Goal: Information Seeking & Learning: Find specific page/section

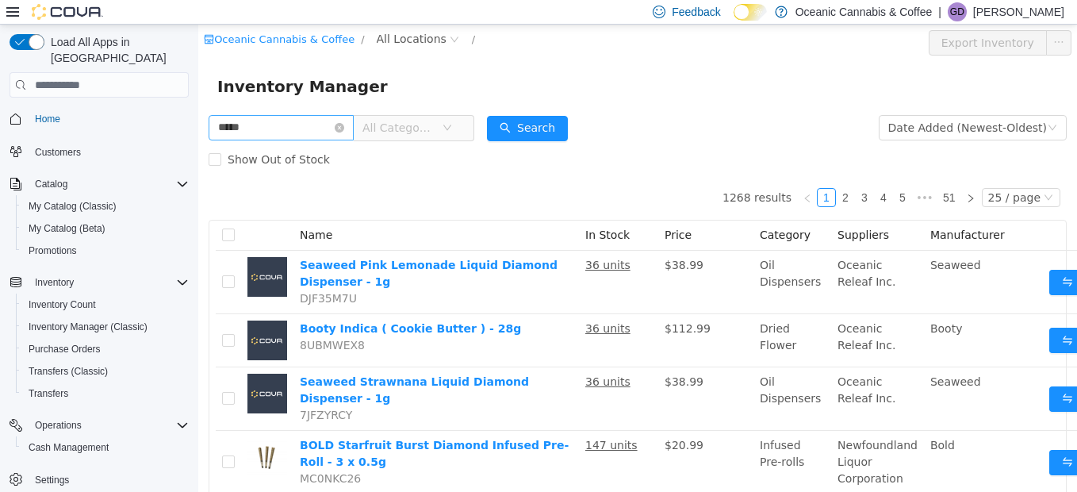
type input "****"
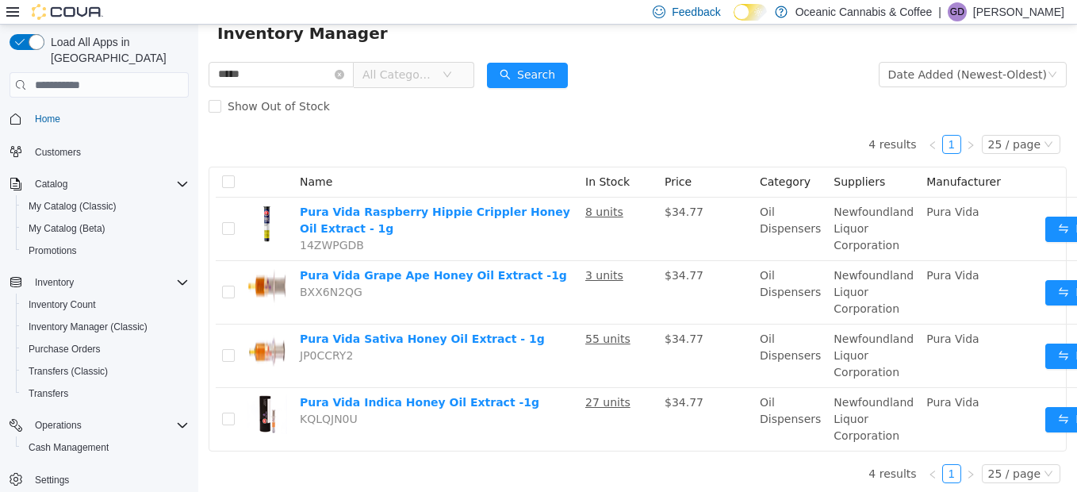
scroll to position [70, 0]
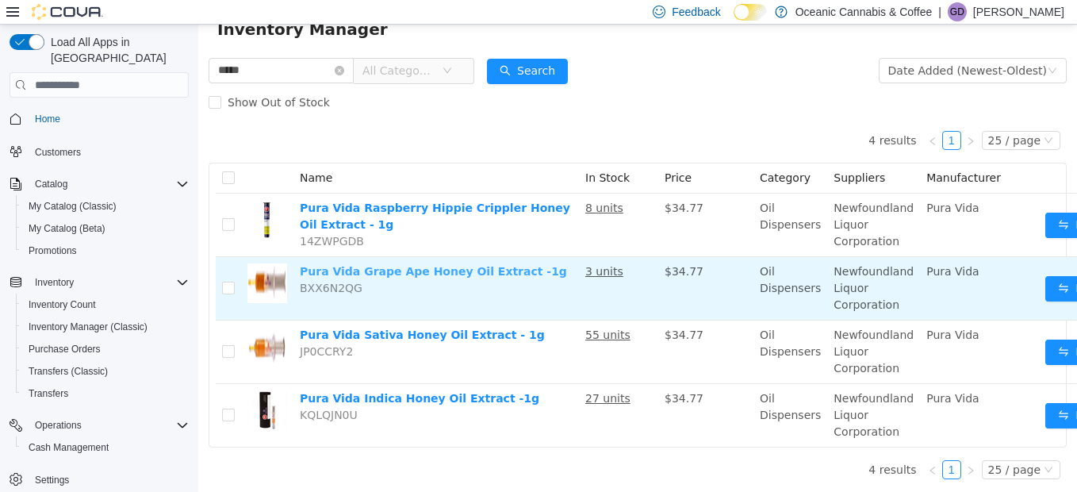
click at [389, 265] on link "Pura Vida Grape Ape Honey Oil Extract -1g" at bounding box center [433, 271] width 267 height 13
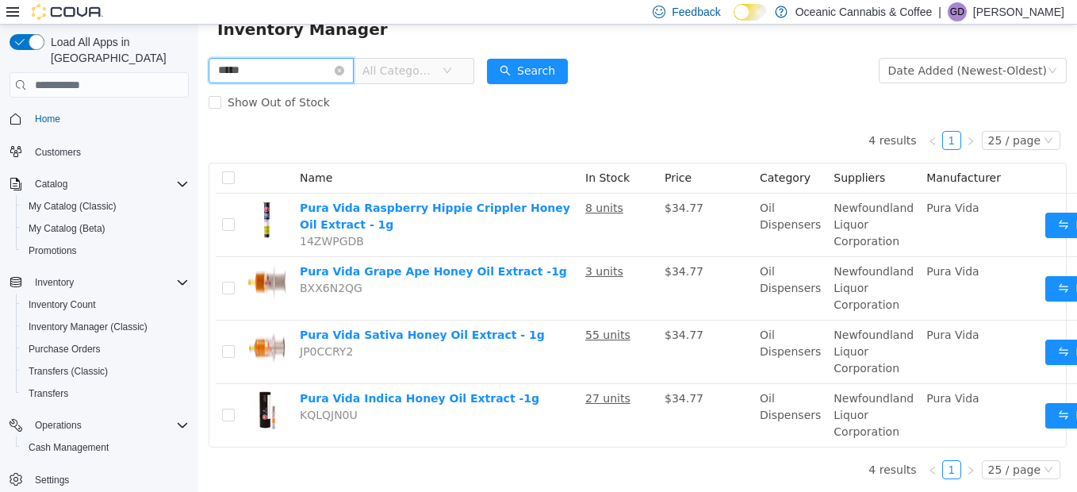
drag, startPoint x: 308, startPoint y: 61, endPoint x: 186, endPoint y: 62, distance: 122.1
click at [198, 62] on html "Oceanic Cannabis & Coffee / All Locations / Export Inventory Inventory Manager …" at bounding box center [637, 200] width 879 height 467
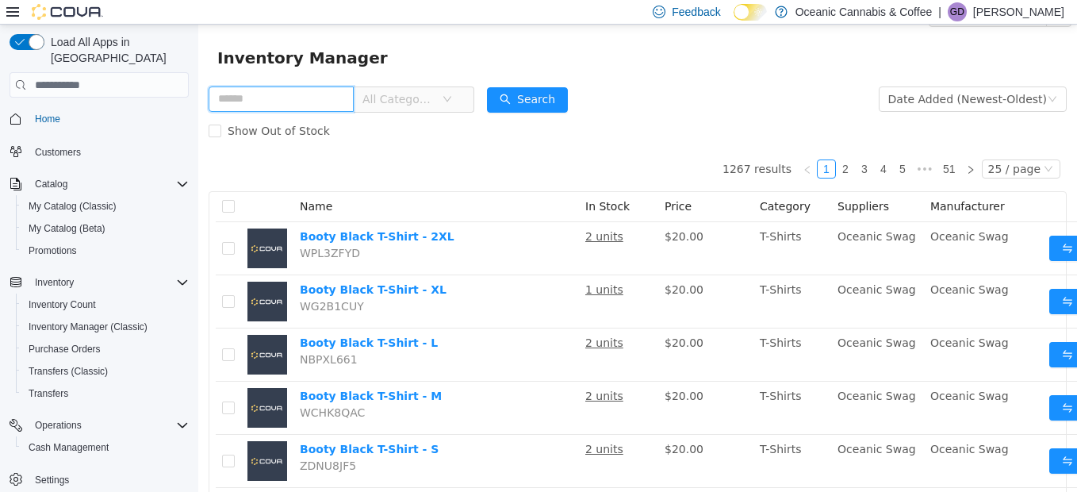
scroll to position [0, 0]
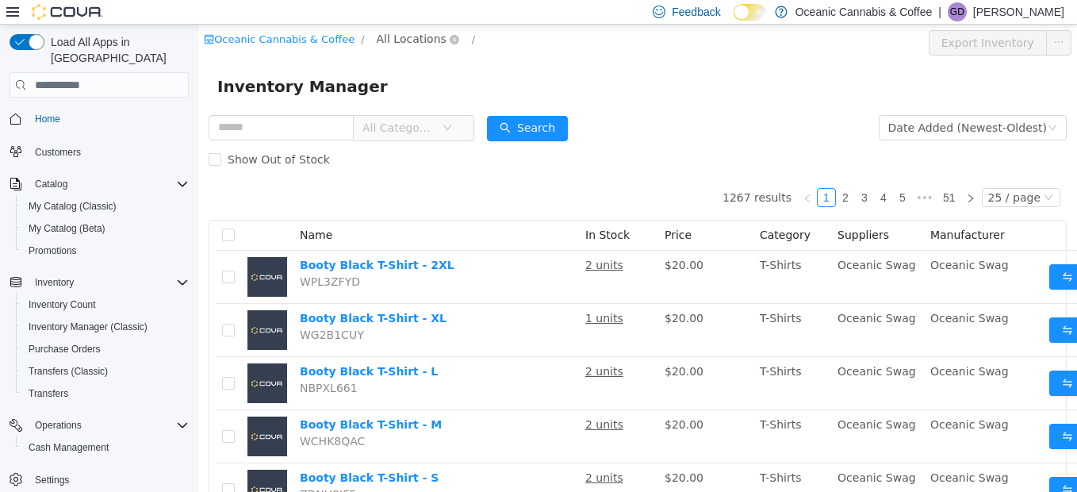
click at [381, 30] on span "All Locations" at bounding box center [412, 38] width 70 height 17
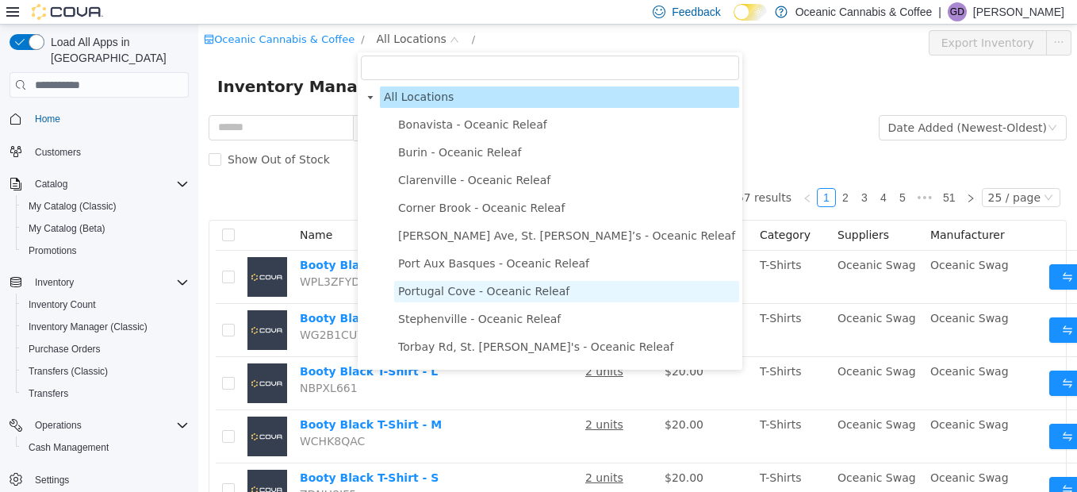
click at [434, 293] on span "Portugal Cove - Oceanic Releaf" at bounding box center [483, 291] width 171 height 13
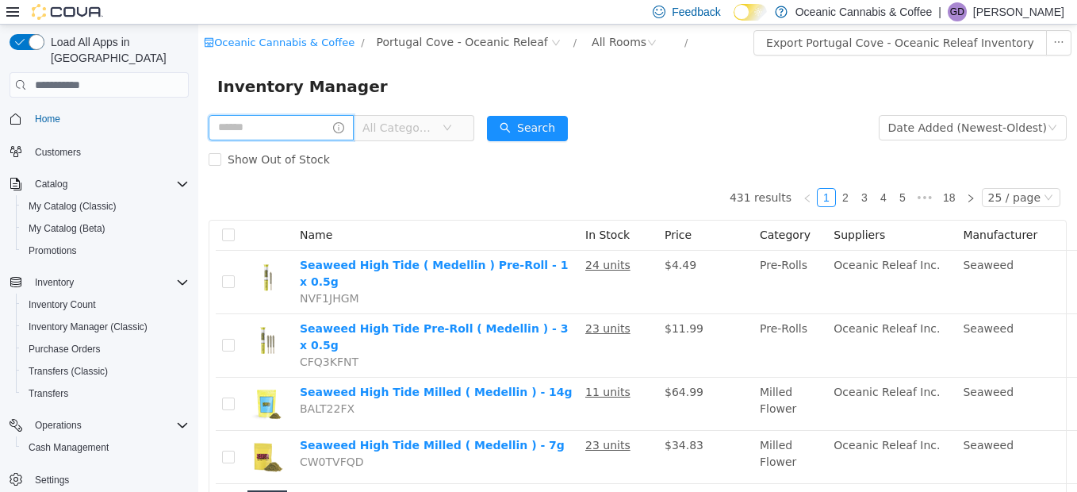
click at [303, 119] on input "text" at bounding box center [281, 127] width 145 height 25
click at [592, 44] on div "All Rooms" at bounding box center [619, 42] width 55 height 24
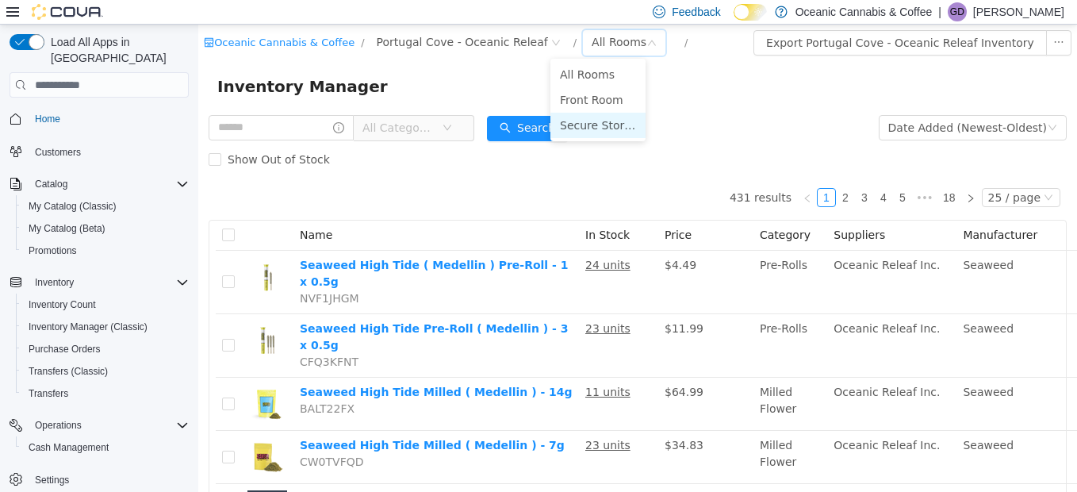
click at [572, 124] on li "Secure Storage" at bounding box center [597, 125] width 95 height 25
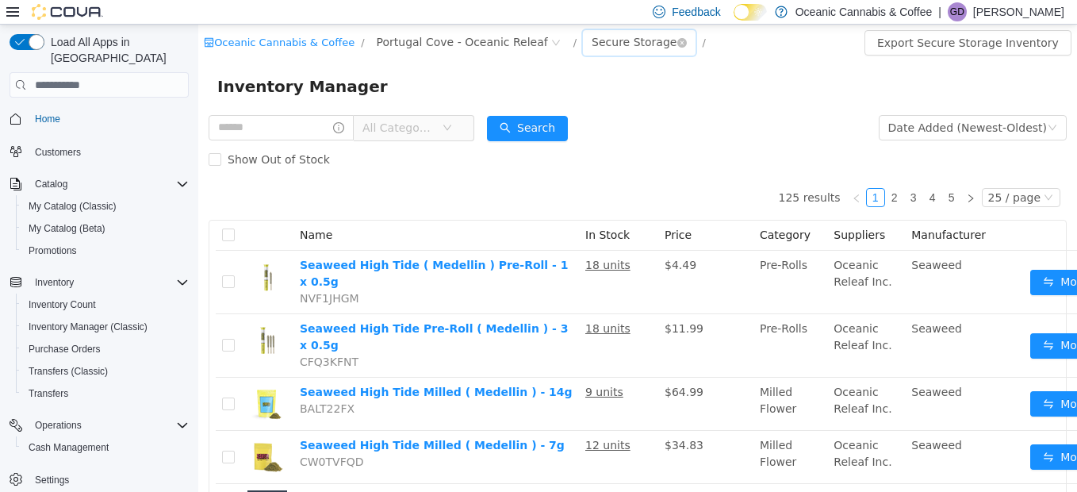
click at [592, 41] on div "Secure Storage" at bounding box center [634, 42] width 85 height 24
click at [588, 96] on li "Front Room" at bounding box center [600, 99] width 101 height 25
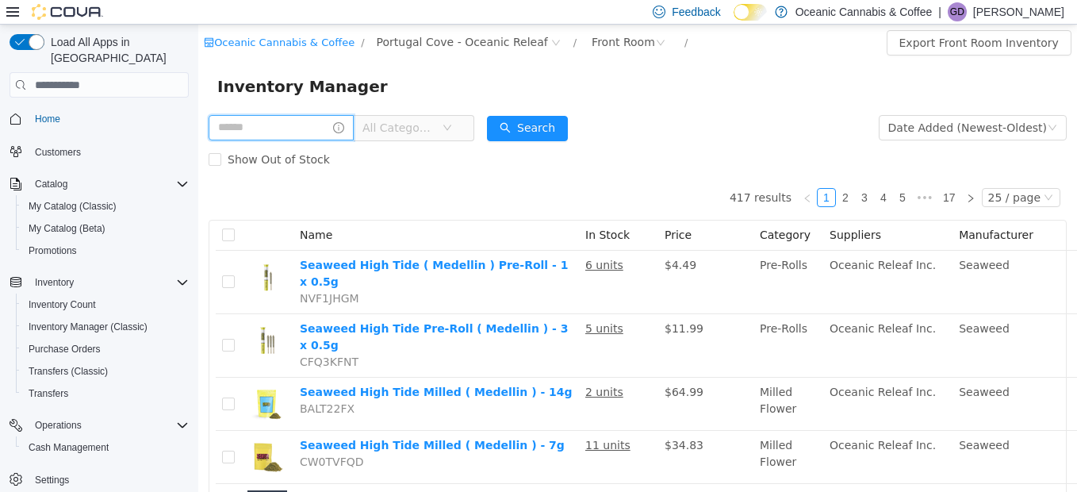
drag, startPoint x: 295, startPoint y: 112, endPoint x: 289, endPoint y: 125, distance: 14.6
click at [289, 125] on input "text" at bounding box center [281, 127] width 145 height 25
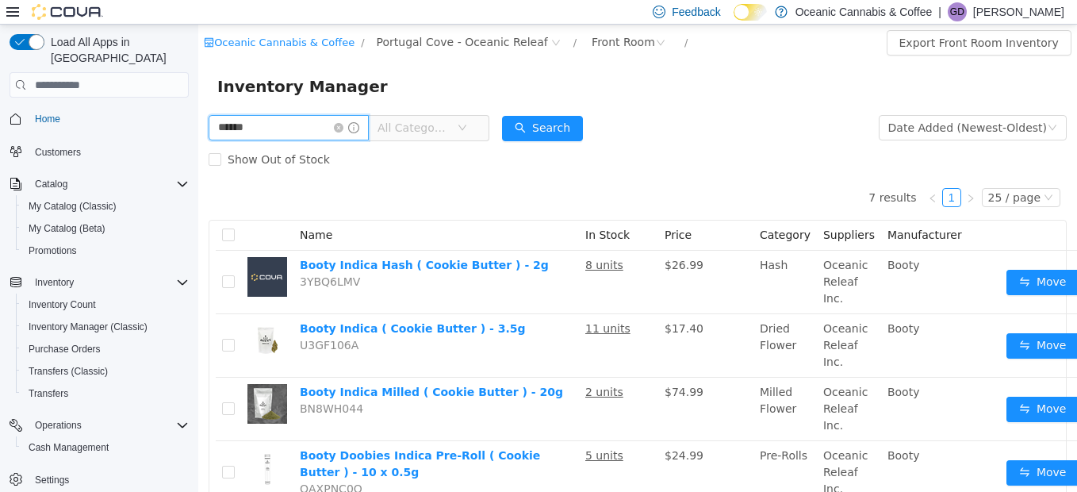
drag, startPoint x: 262, startPoint y: 128, endPoint x: 141, endPoint y: 126, distance: 121.3
click at [198, 126] on html "Oceanic Cannabis & Coffee / [GEOGRAPHIC_DATA] Cove - Oceanic Releaf / Front Roo…" at bounding box center [637, 258] width 879 height 467
type input "*****"
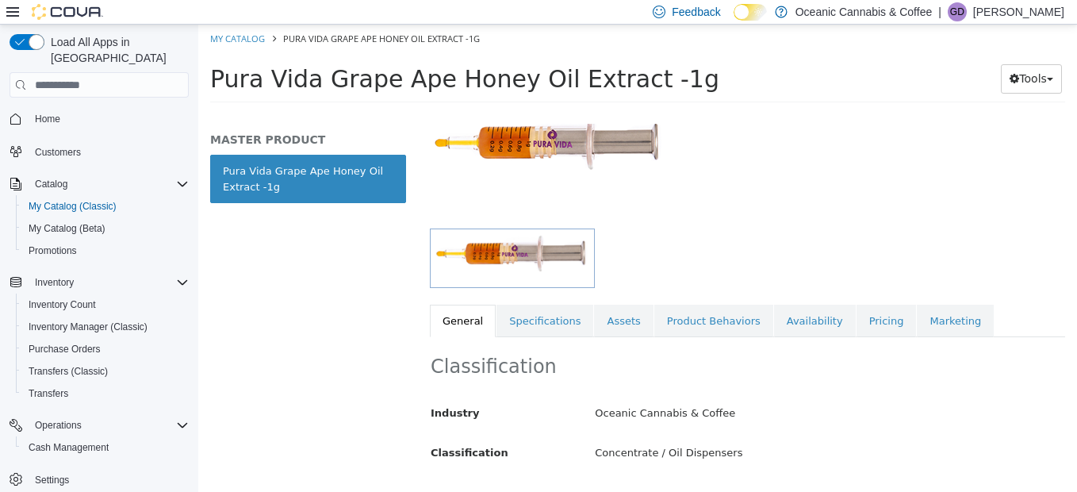
scroll to position [159, 0]
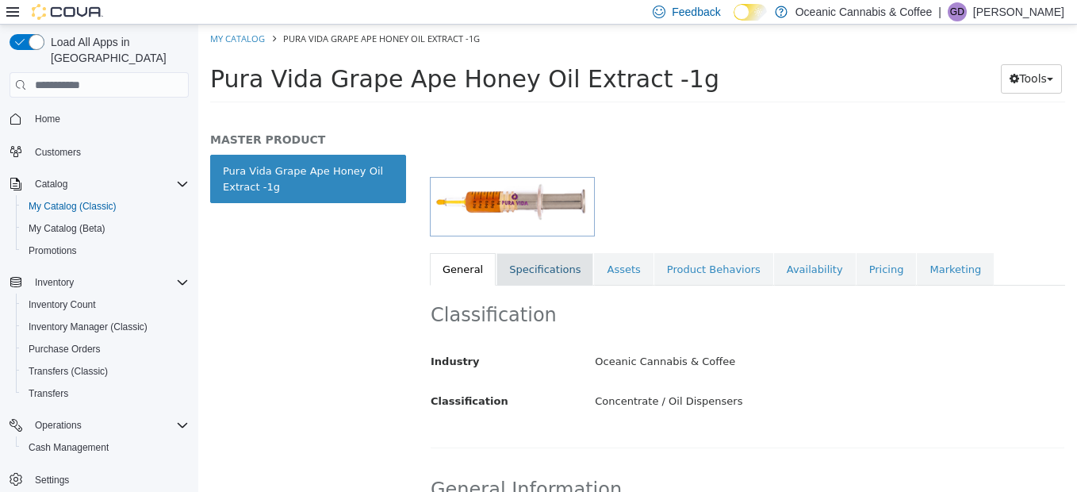
click at [559, 270] on link "Specifications" at bounding box center [544, 269] width 97 height 33
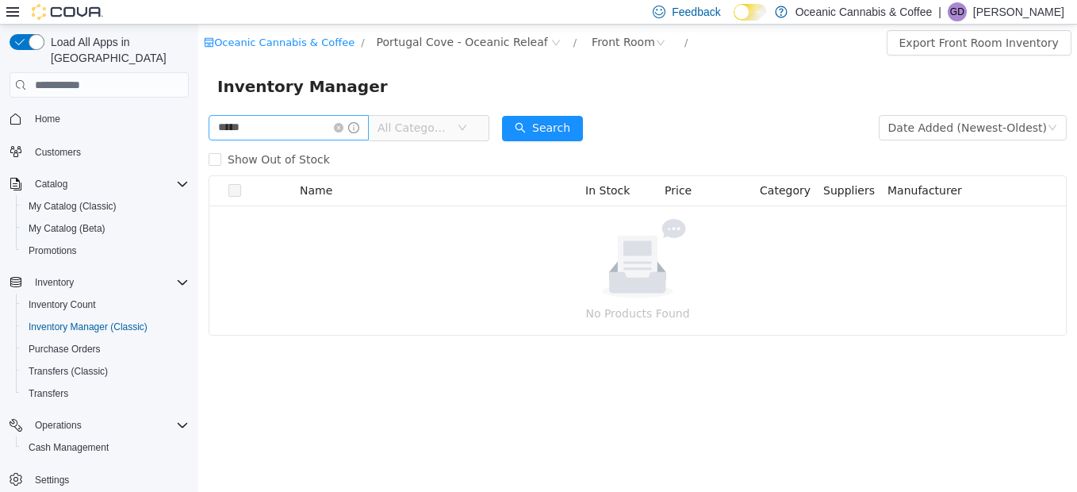
click at [343, 126] on icon "icon: close-circle" at bounding box center [339, 128] width 10 height 10
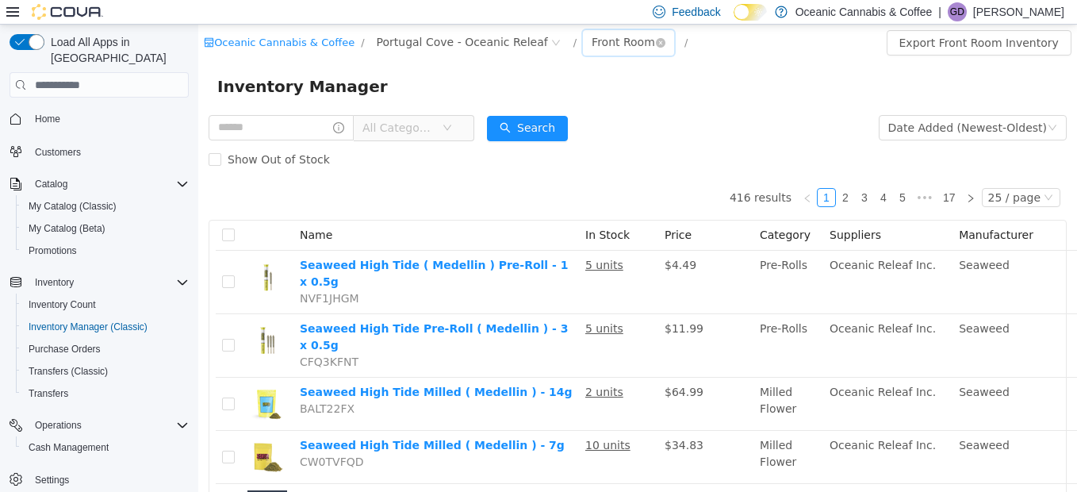
click at [592, 34] on div "Front Room" at bounding box center [623, 42] width 63 height 24
click at [591, 126] on li "Secure Storage" at bounding box center [597, 125] width 95 height 25
